Goal: Information Seeking & Learning: Learn about a topic

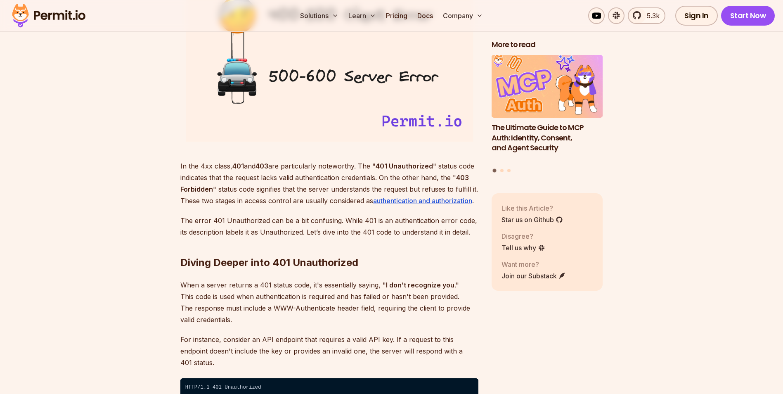
scroll to position [1156, 0]
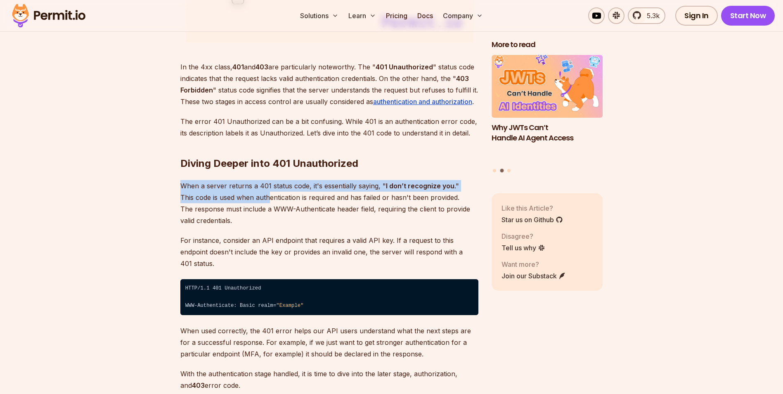
drag, startPoint x: 180, startPoint y: 185, endPoint x: 271, endPoint y: 202, distance: 92.1
click at [271, 202] on p "When a server returns a 401 status code, it's essentially saying, " I don’t rec…" at bounding box center [329, 203] width 298 height 46
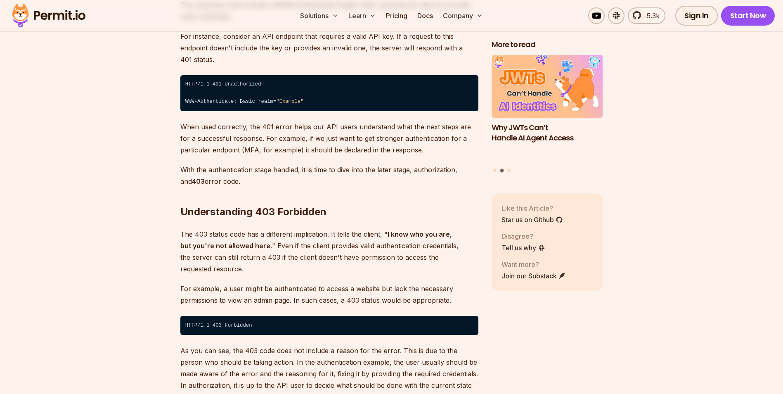
scroll to position [1363, 0]
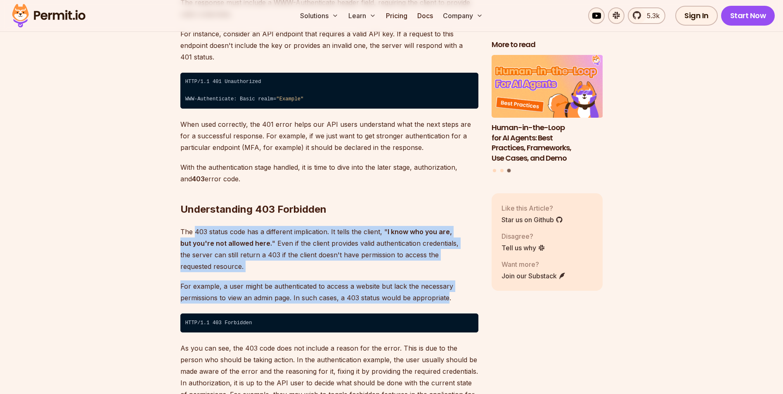
drag, startPoint x: 196, startPoint y: 218, endPoint x: 446, endPoint y: 276, distance: 257.3
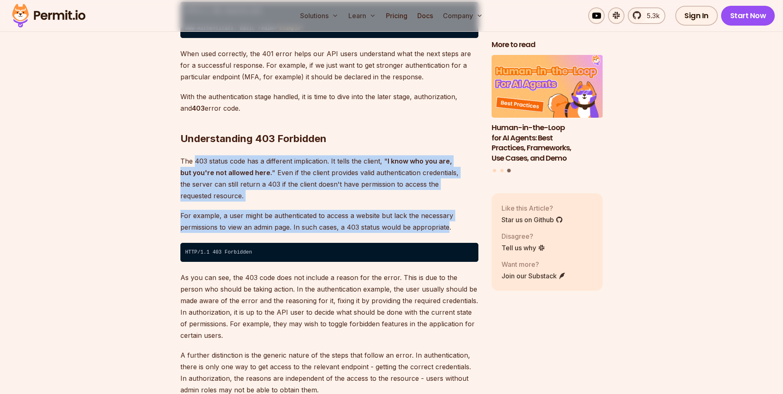
scroll to position [1487, 0]
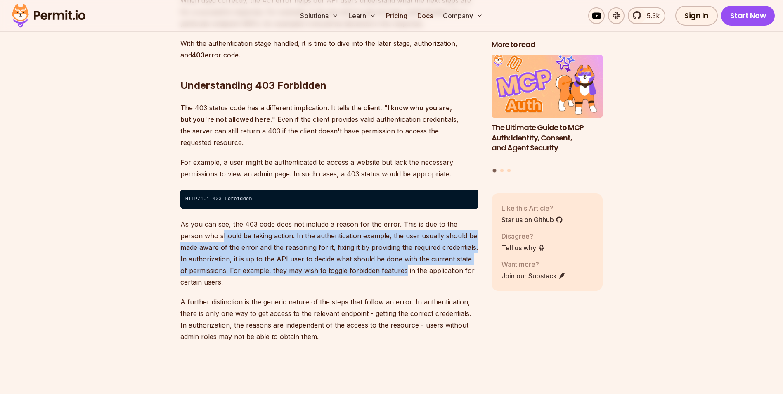
drag, startPoint x: 201, startPoint y: 217, endPoint x: 398, endPoint y: 248, distance: 199.5
click at [398, 248] on p "As you can see, the 403 code does not include a reason for the error. This is d…" at bounding box center [329, 252] width 298 height 69
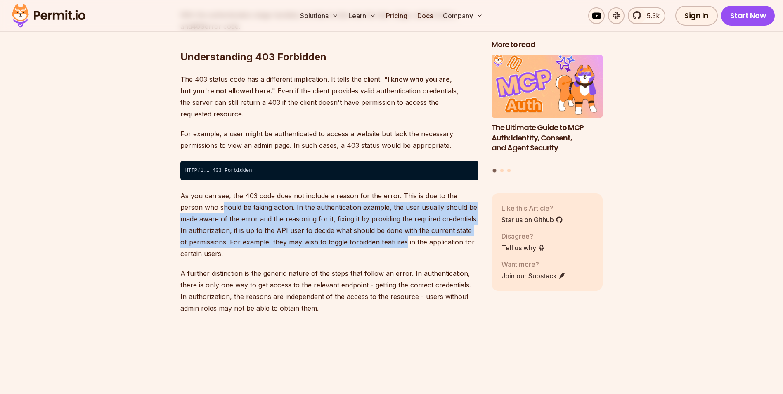
scroll to position [1569, 0]
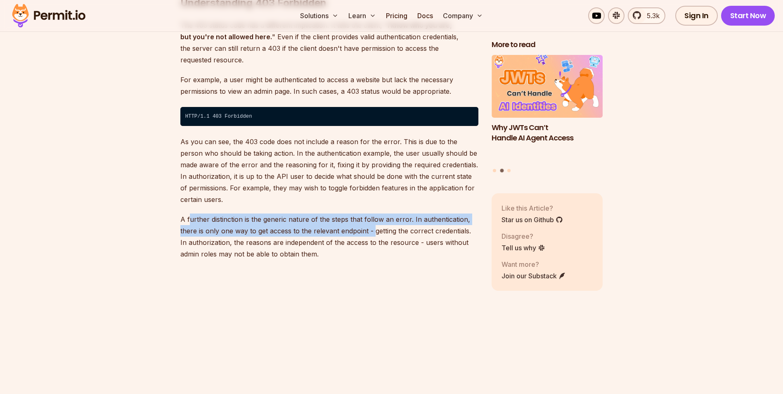
drag, startPoint x: 188, startPoint y: 197, endPoint x: 373, endPoint y: 210, distance: 185.5
click at [373, 214] on p "A further distinction is the generic nature of the steps that follow an error. …" at bounding box center [329, 237] width 298 height 46
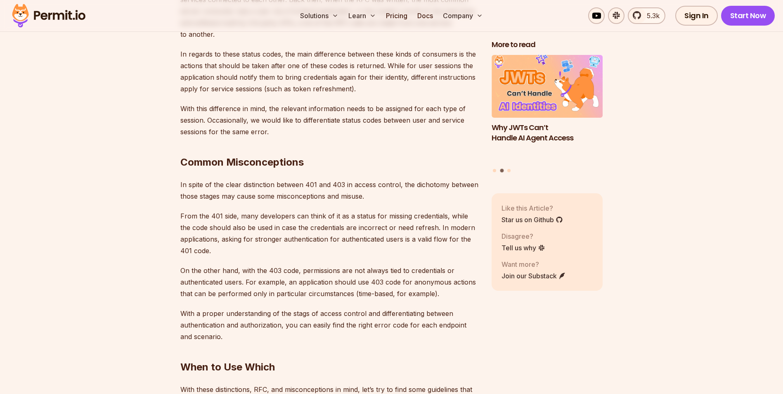
scroll to position [2230, 0]
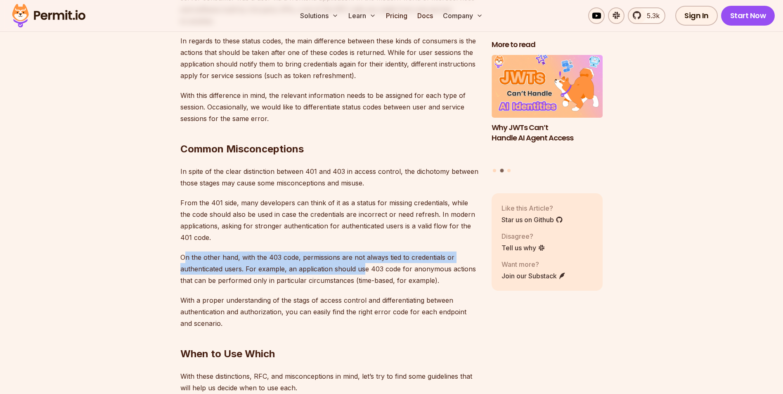
drag, startPoint x: 183, startPoint y: 233, endPoint x: 362, endPoint y: 247, distance: 179.8
click at [362, 252] on p "On the other hand, with the 403 code, permissions are not always tied to creden…" at bounding box center [329, 269] width 298 height 35
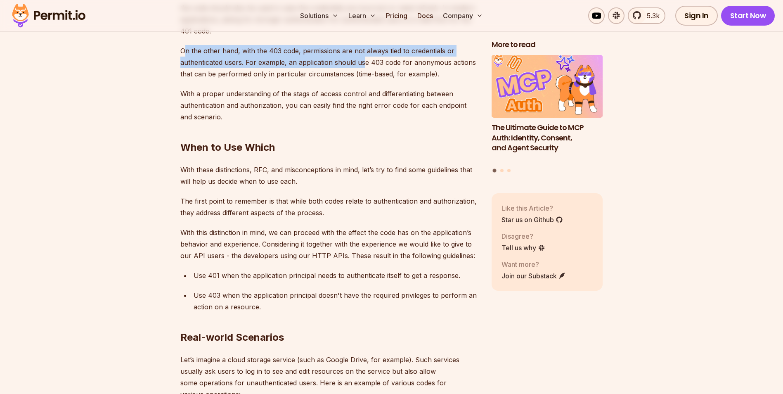
scroll to position [2478, 0]
